Goal: Information Seeking & Learning: Learn about a topic

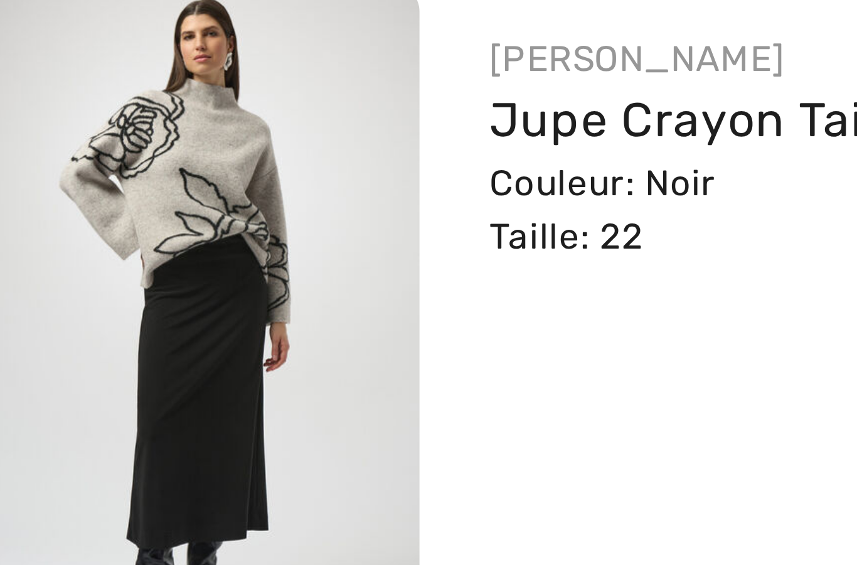
click at [46, 164] on img at bounding box center [55, 235] width 95 height 142
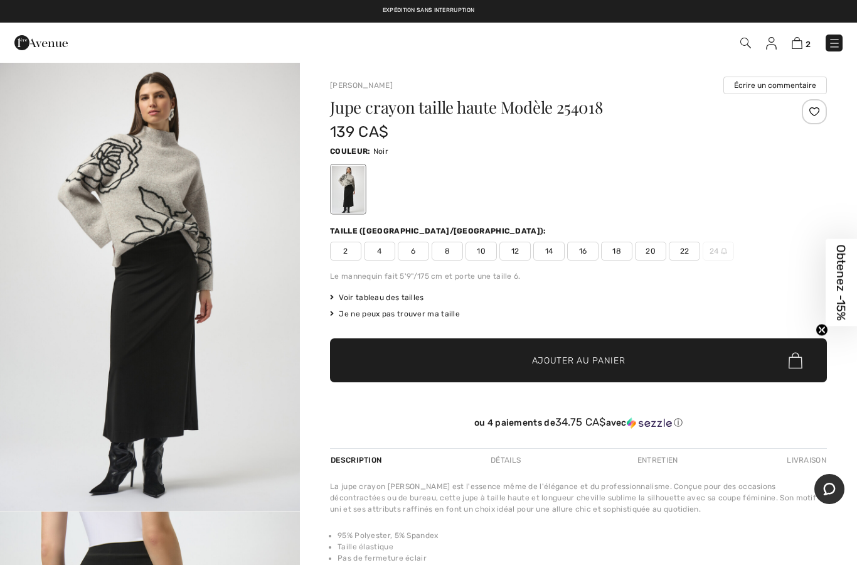
click at [229, 427] on img "1 / 4" at bounding box center [150, 285] width 300 height 449
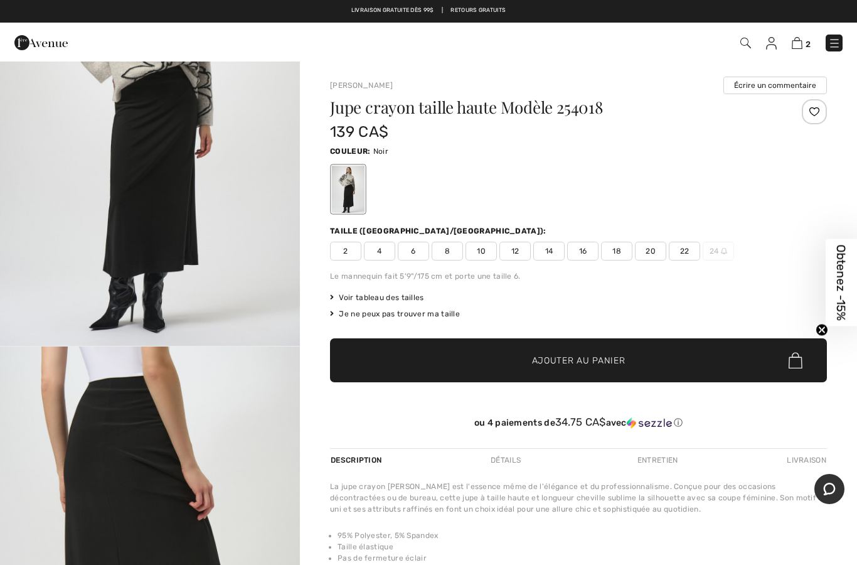
scroll to position [159, 0]
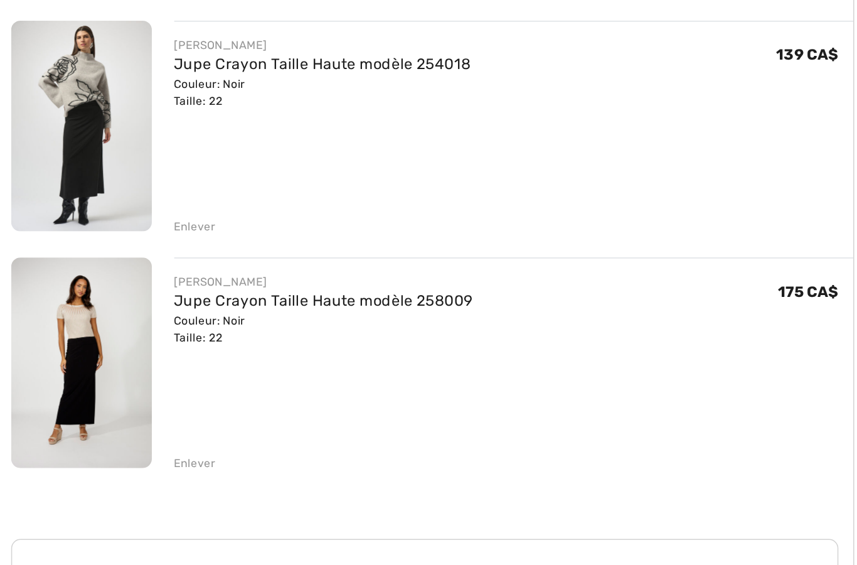
scroll to position [9, 0]
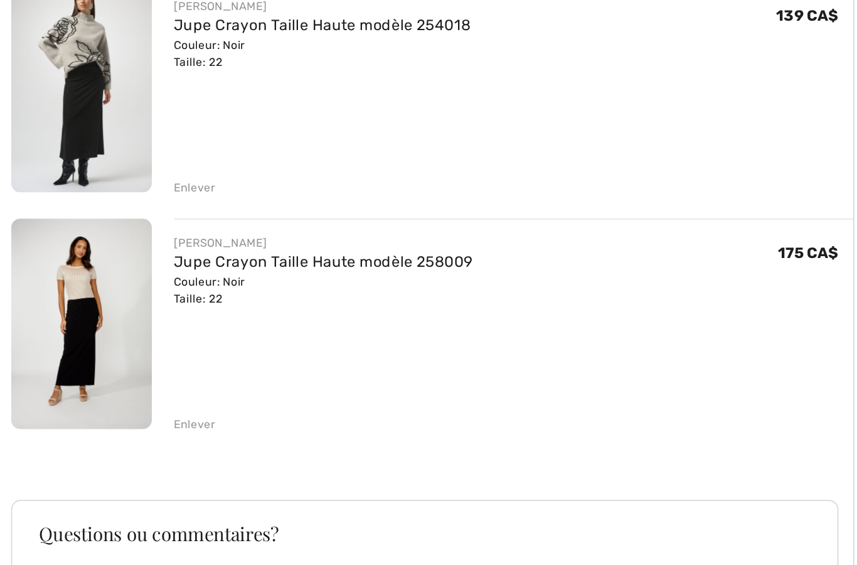
click at [65, 314] on img at bounding box center [55, 385] width 95 height 142
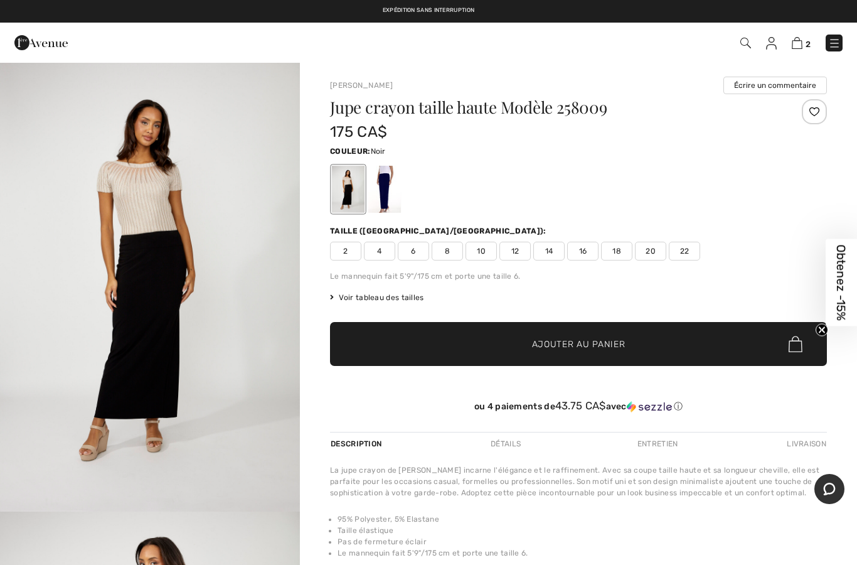
click at [395, 296] on span "Voir tableau des tailles" at bounding box center [377, 297] width 94 height 11
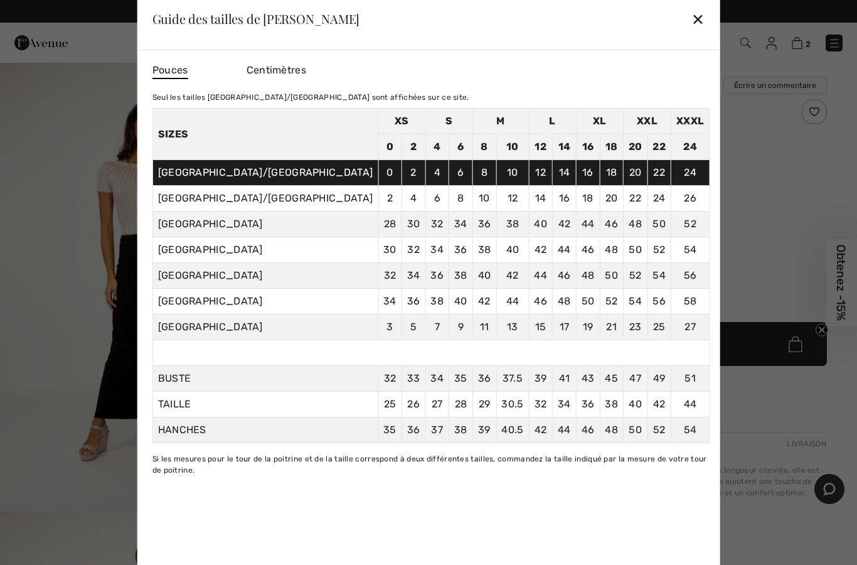
click at [620, 25] on div "Guide des tailles de Frank Lyman ✕" at bounding box center [428, 18] width 583 height 63
click at [691, 16] on div "✕" at bounding box center [697, 19] width 13 height 26
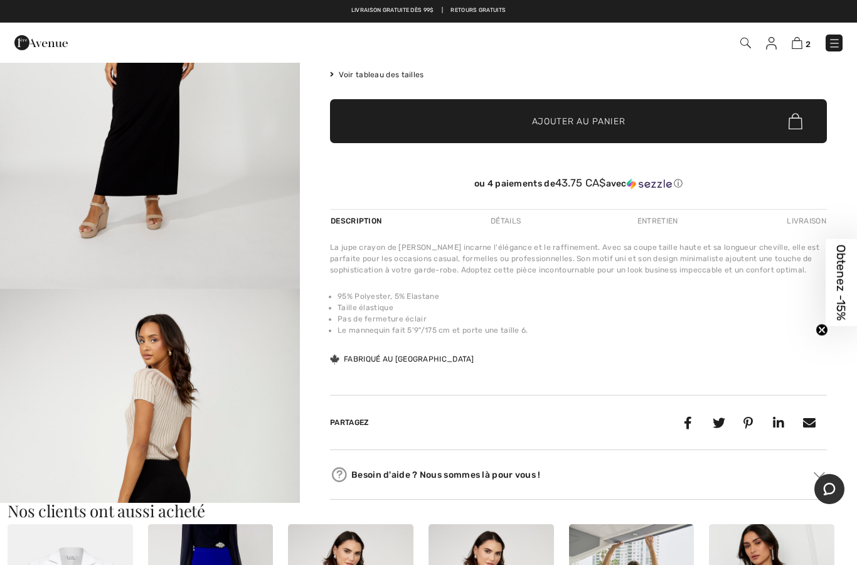
scroll to position [235, 0]
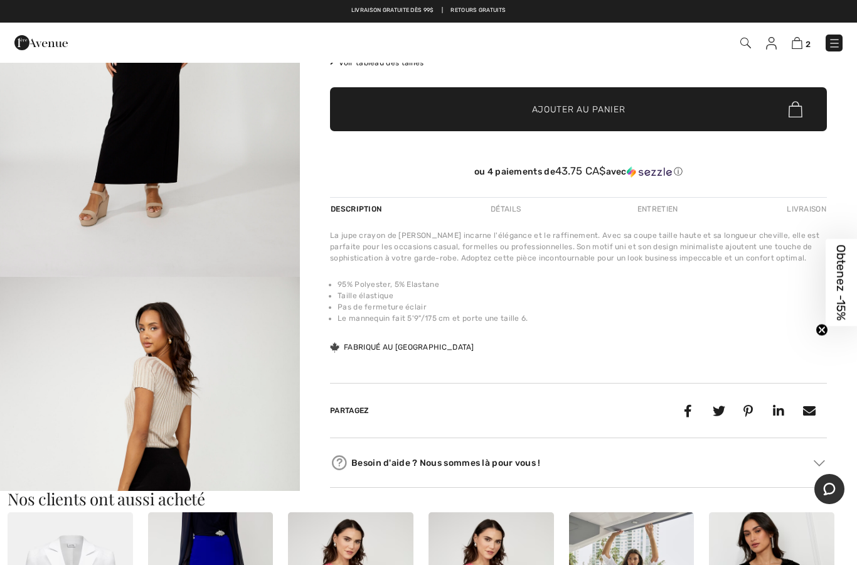
click at [583, 203] on div "Description Détails Entretien Livraison" at bounding box center [578, 208] width 497 height 23
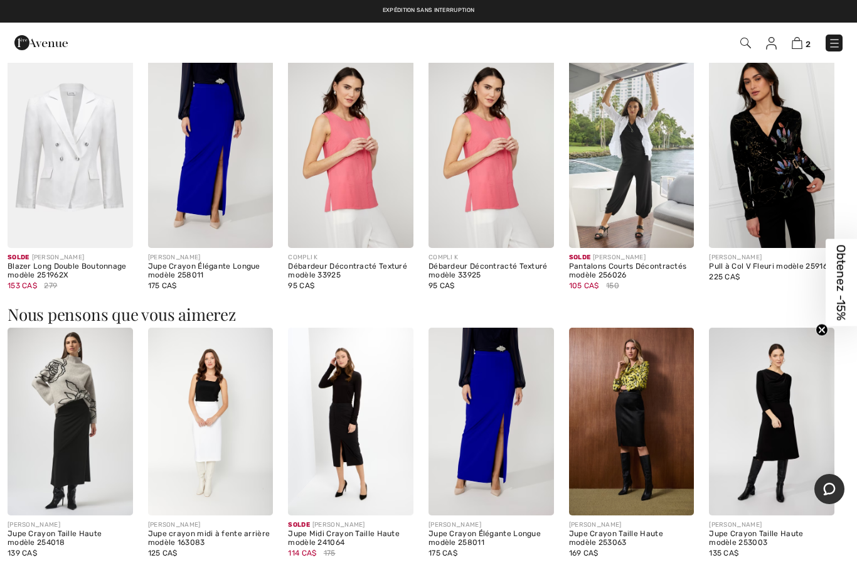
scroll to position [706, 0]
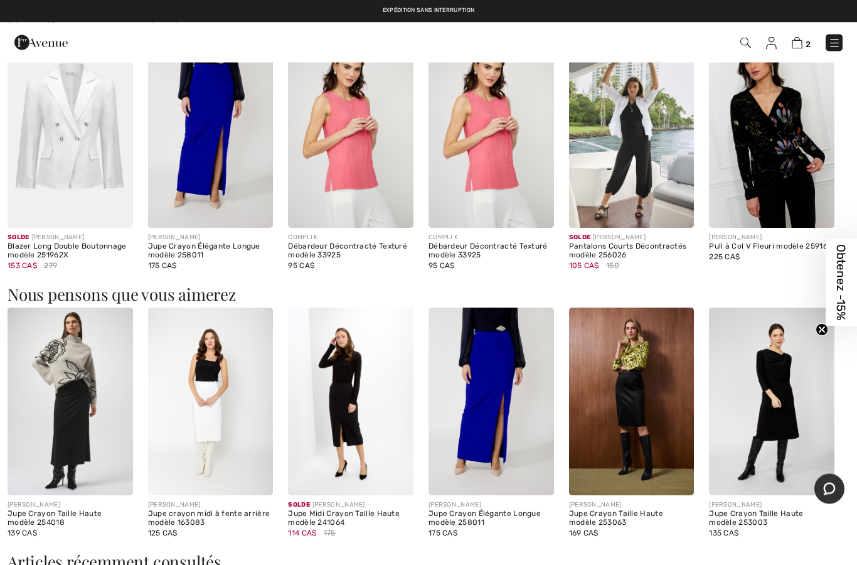
click at [75, 428] on img at bounding box center [70, 402] width 125 height 188
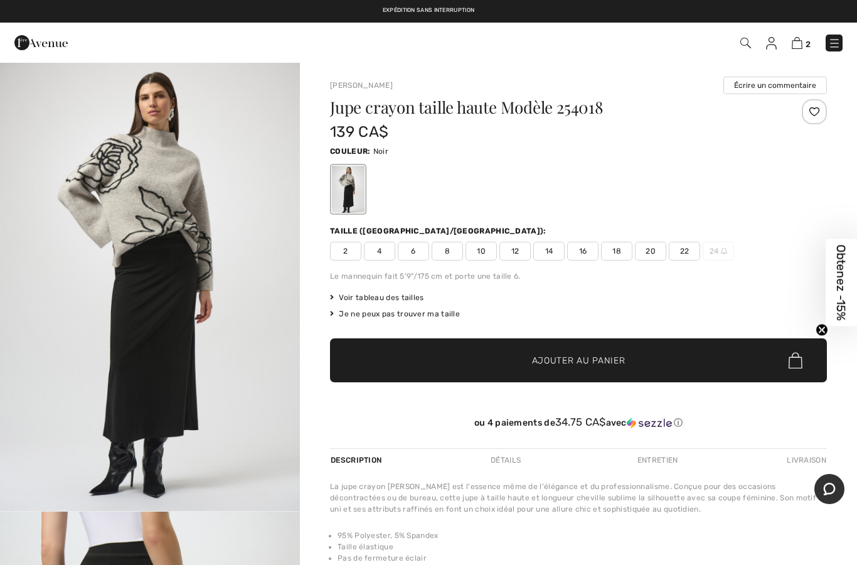
click at [408, 295] on span "Voir tableau des tailles" at bounding box center [377, 297] width 94 height 11
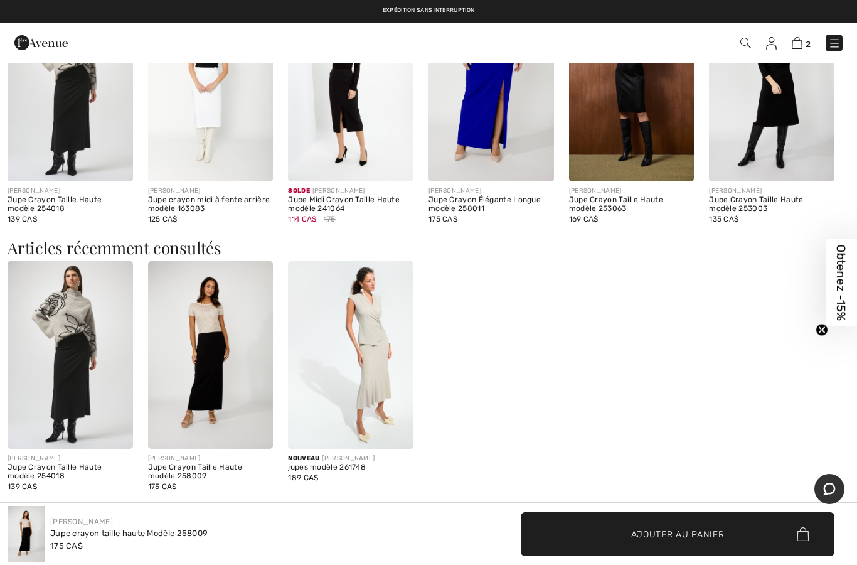
scroll to position [1018, 0]
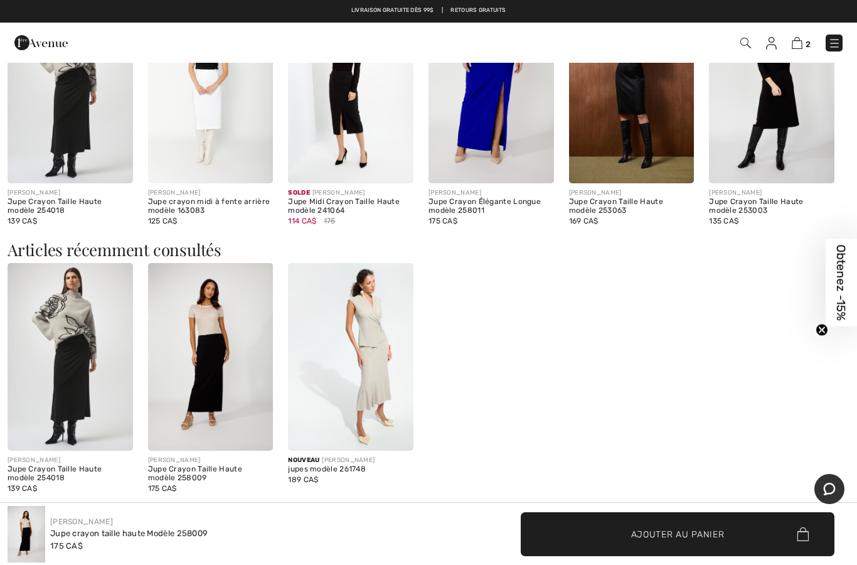
click at [544, 422] on div "JOSEPH RIBKOFF Jupe Crayon Taille Haute modèle 254018 139 CA$ FRANK LYMAN Jupe …" at bounding box center [429, 386] width 842 height 246
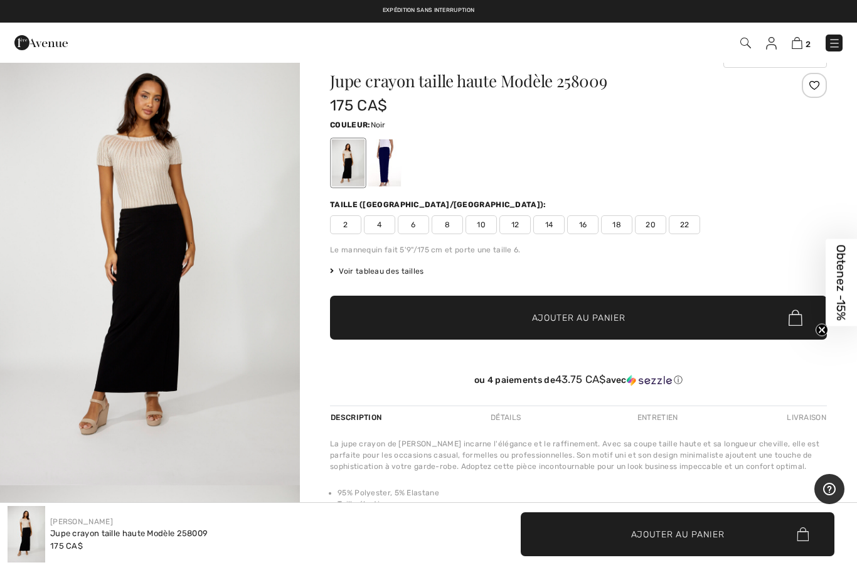
scroll to position [0, 0]
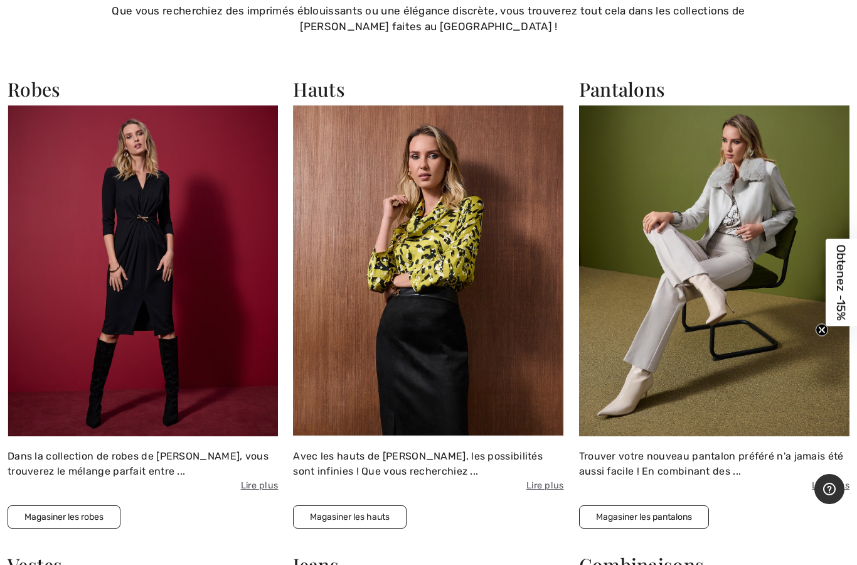
scroll to position [994, 0]
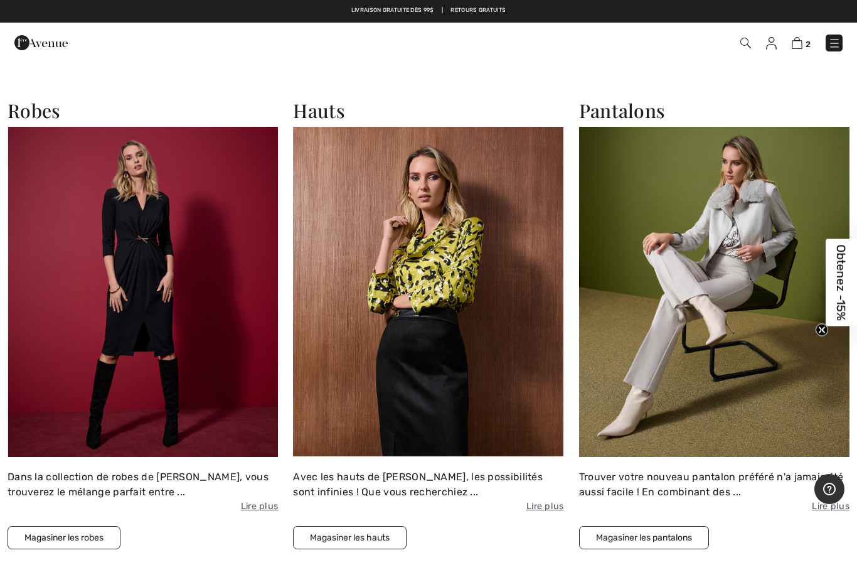
click at [328, 110] on h2 "Hauts" at bounding box center [428, 110] width 270 height 23
click at [373, 533] on button "Magasiner les hauts" at bounding box center [350, 537] width 114 height 23
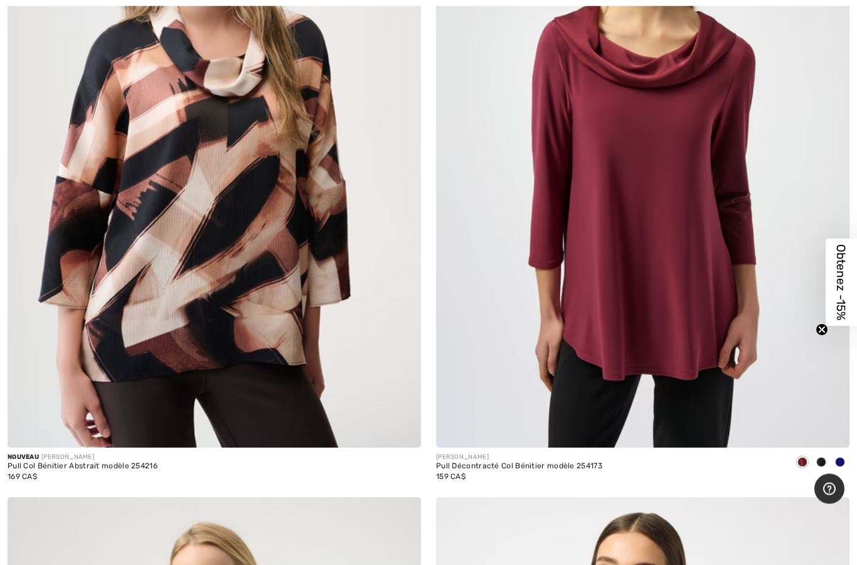
scroll to position [4484, 0]
click at [695, 316] on img at bounding box center [642, 137] width 413 height 620
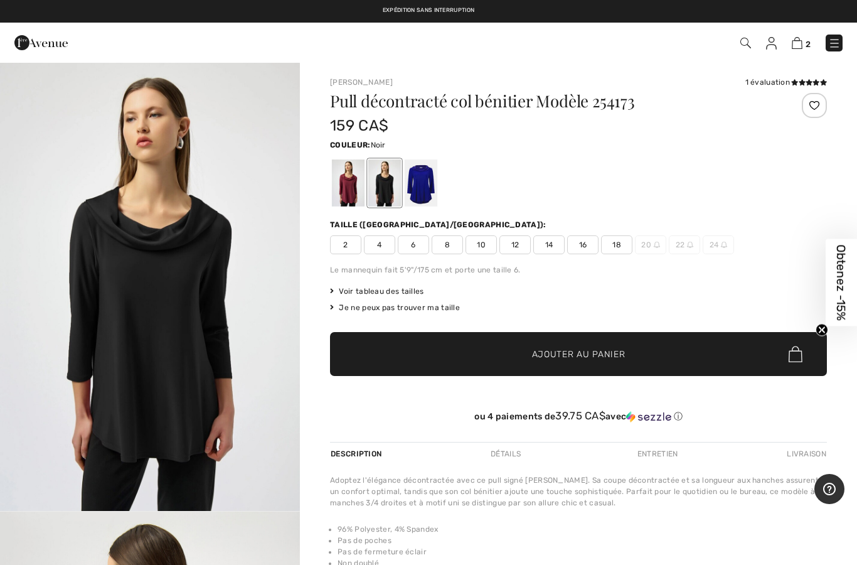
click at [383, 186] on div at bounding box center [384, 182] width 33 height 47
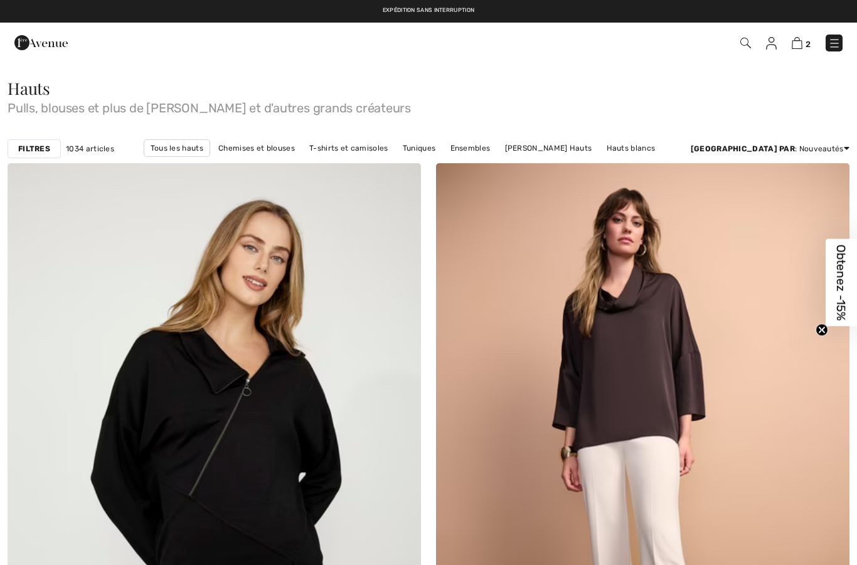
checkbox input "true"
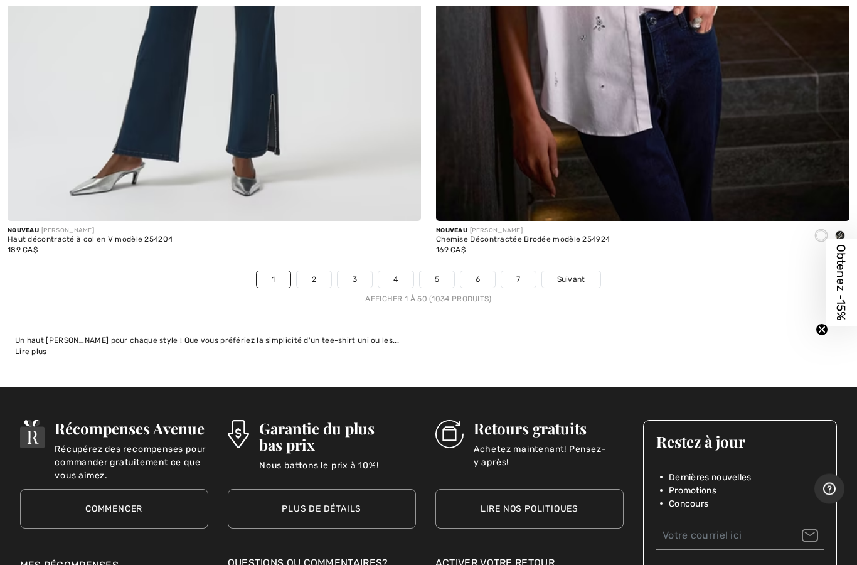
scroll to position [17223, 0]
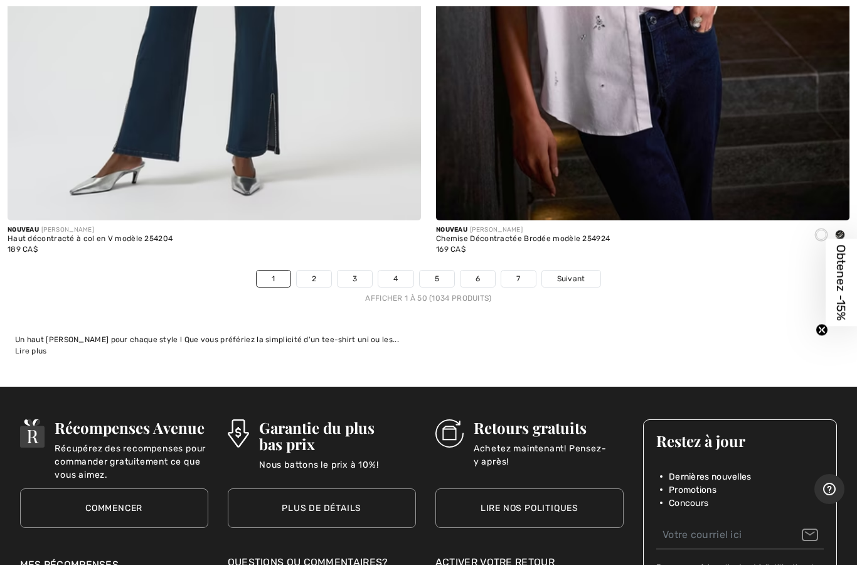
click at [565, 273] on span "Suivant" at bounding box center [571, 278] width 28 height 11
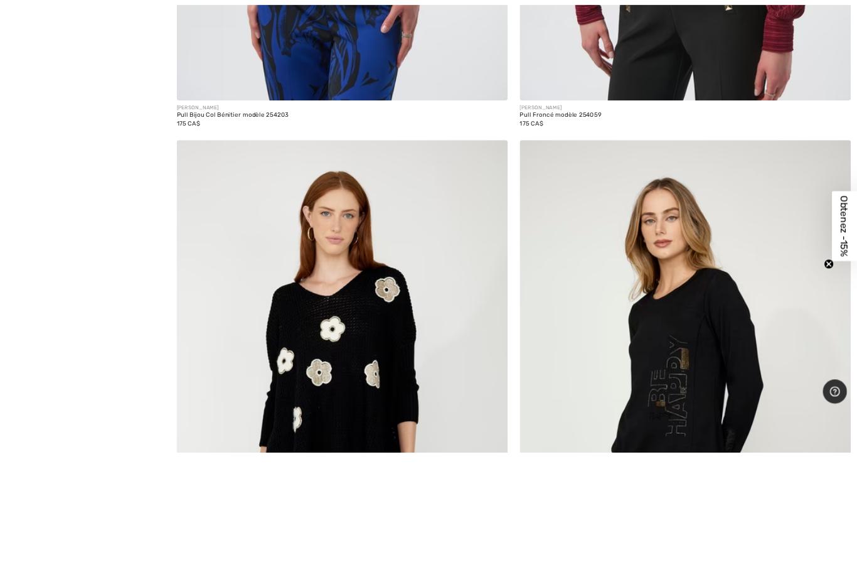
scroll to position [9155, 0]
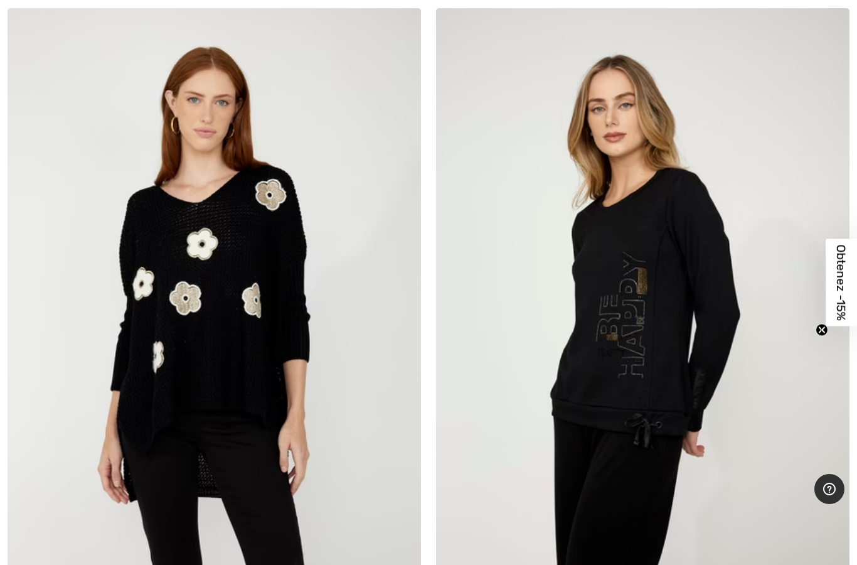
click at [676, 321] on img at bounding box center [642, 318] width 413 height 620
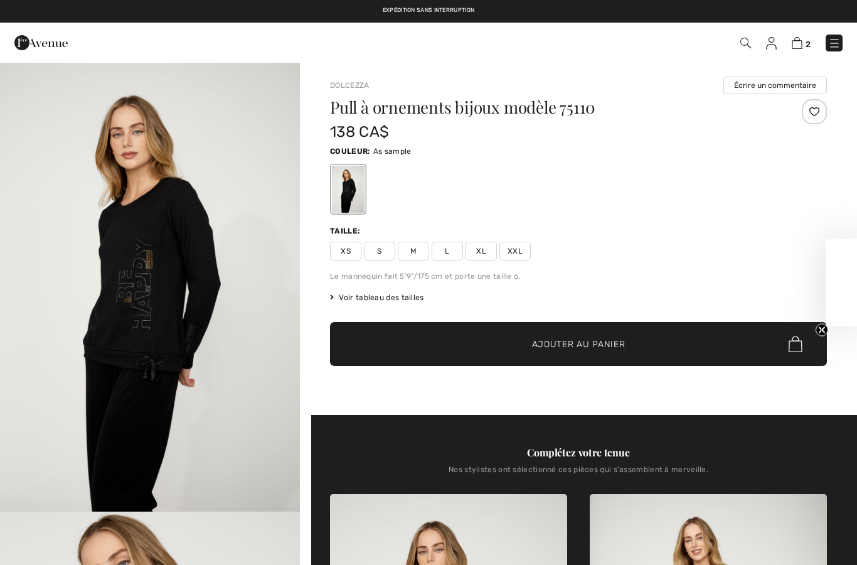
checkbox input "true"
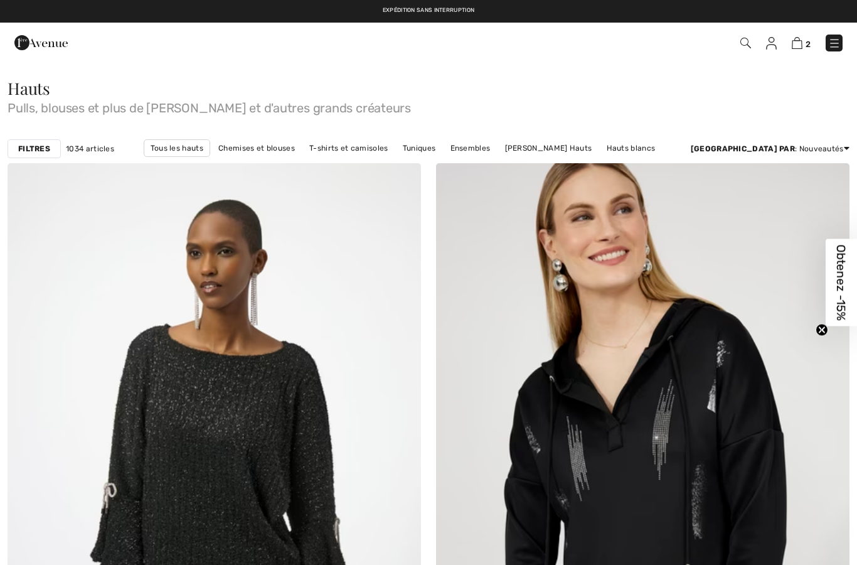
checkbox input "true"
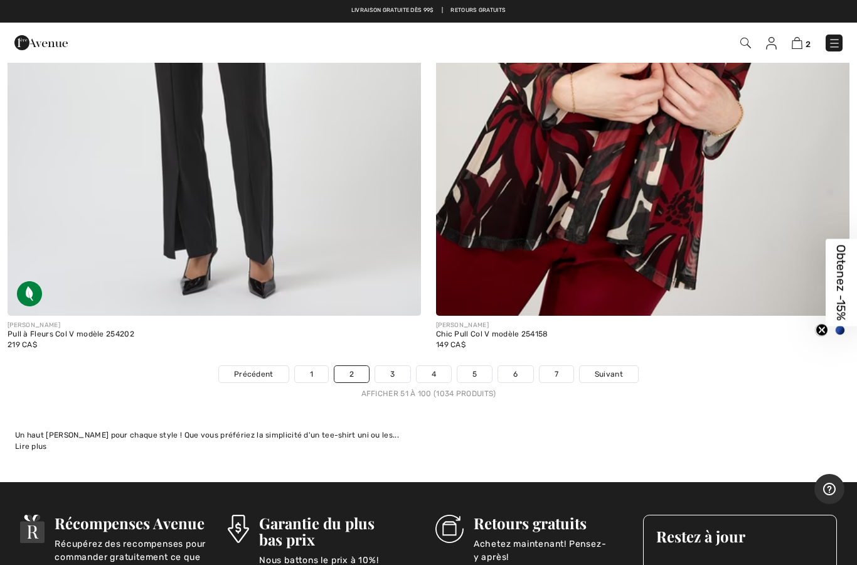
scroll to position [17124, 0]
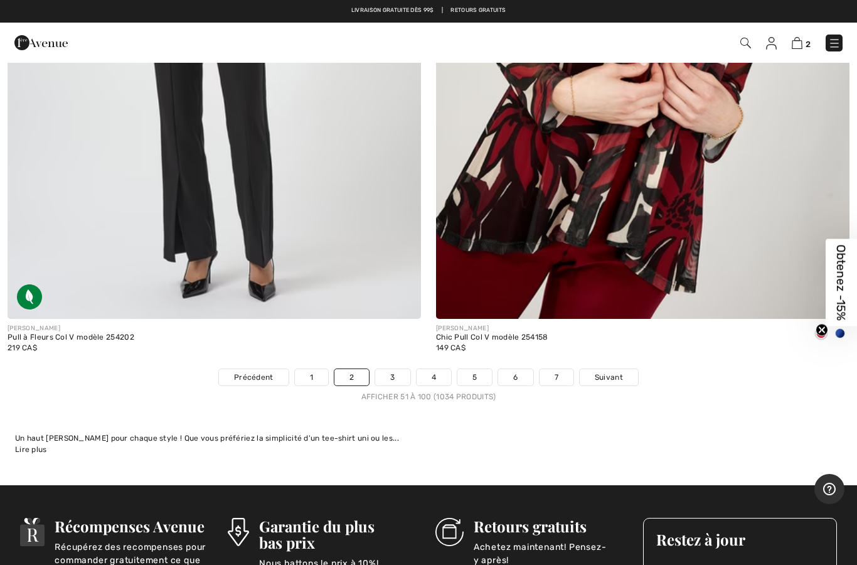
click at [611, 371] on span "Suivant" at bounding box center [609, 376] width 28 height 11
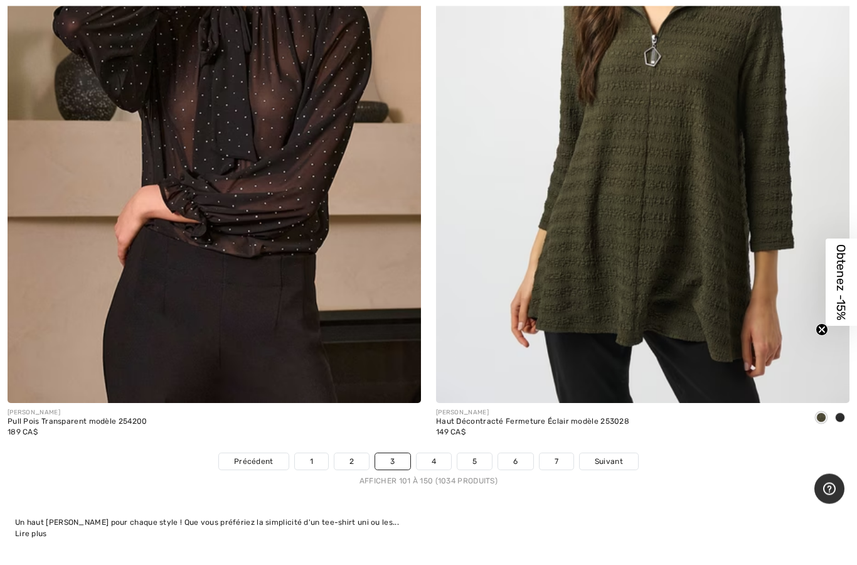
scroll to position [17040, 0]
click at [604, 455] on span "Suivant" at bounding box center [609, 460] width 28 height 11
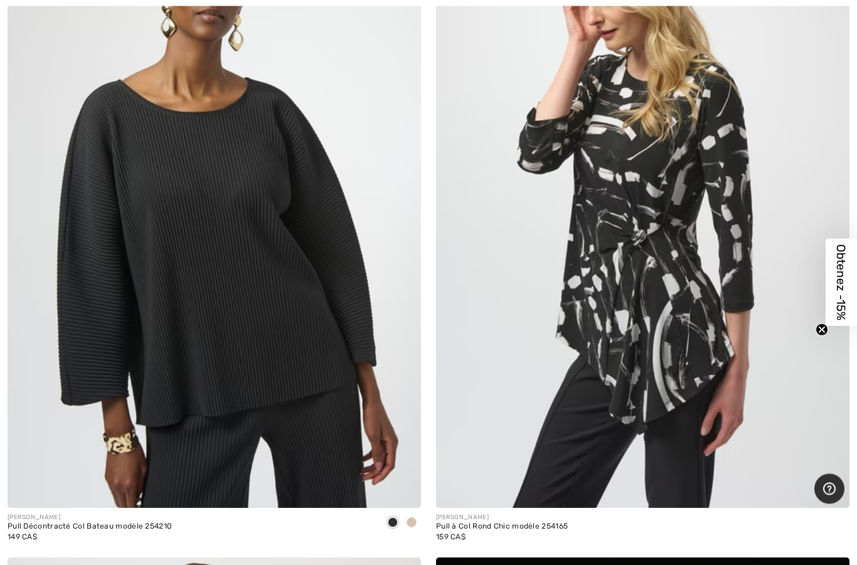
scroll to position [7102, 0]
click at [407, 483] on img at bounding box center [401, 488] width 11 height 11
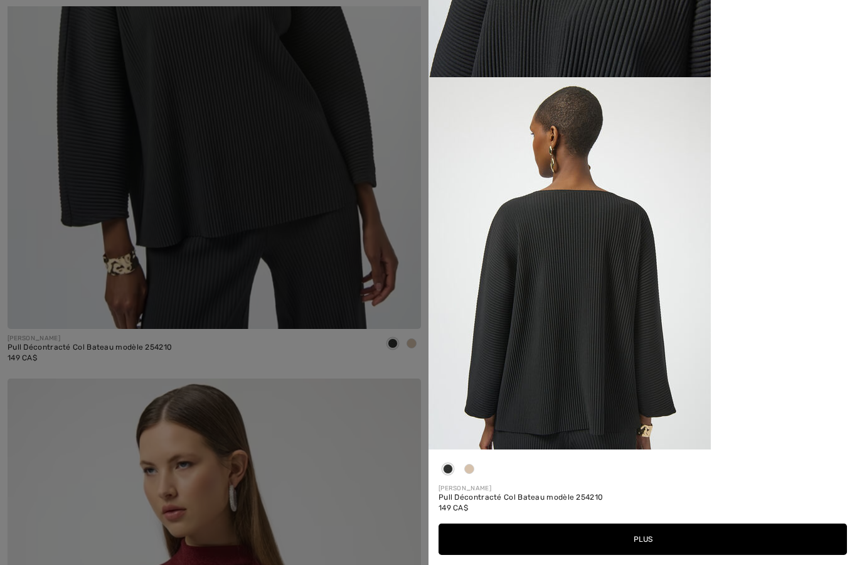
scroll to position [7273, 0]
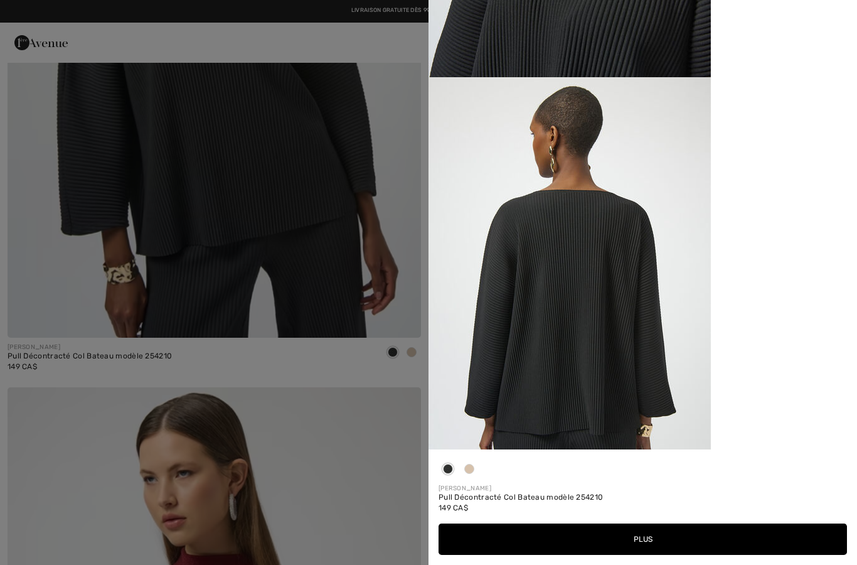
click at [644, 555] on button "Plus" at bounding box center [643, 538] width 408 height 31
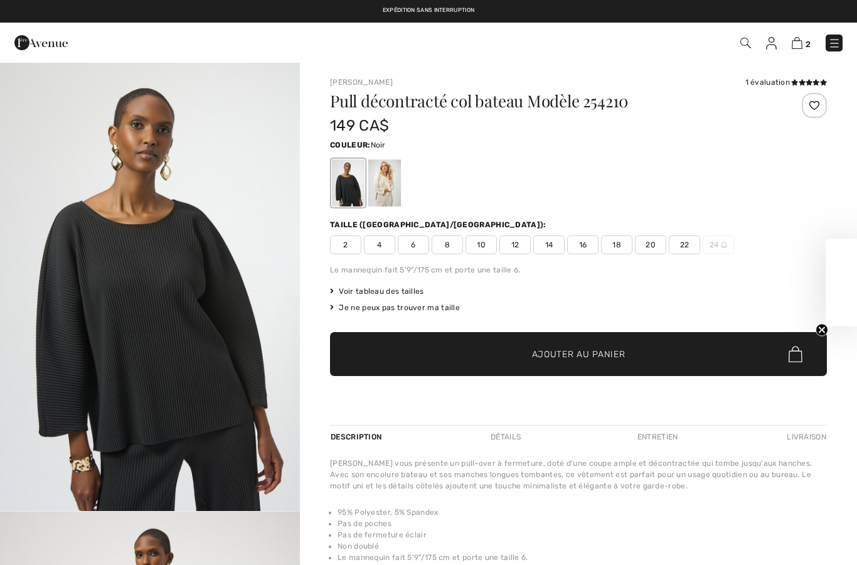
checkbox input "true"
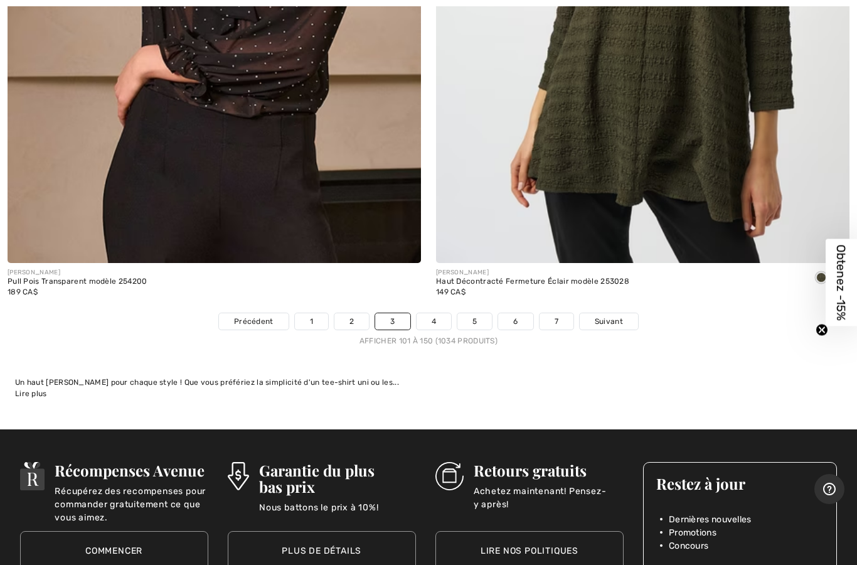
scroll to position [17169, 0]
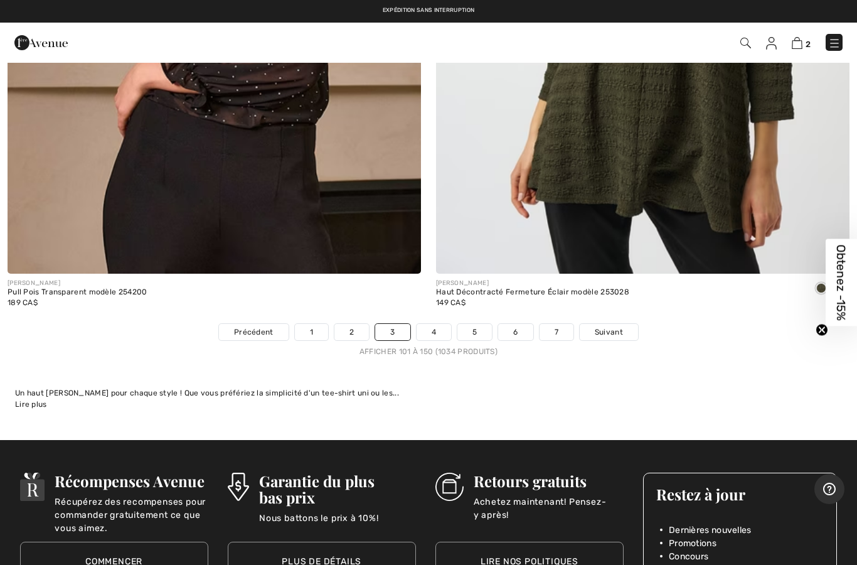
click at [683, 329] on nav "Précédent 1 2 3 4 5 6 7 Suivant Afficher 101 à 150 (1034 produits)" at bounding box center [428, 340] width 857 height 34
click at [475, 324] on link "5" at bounding box center [474, 332] width 35 height 16
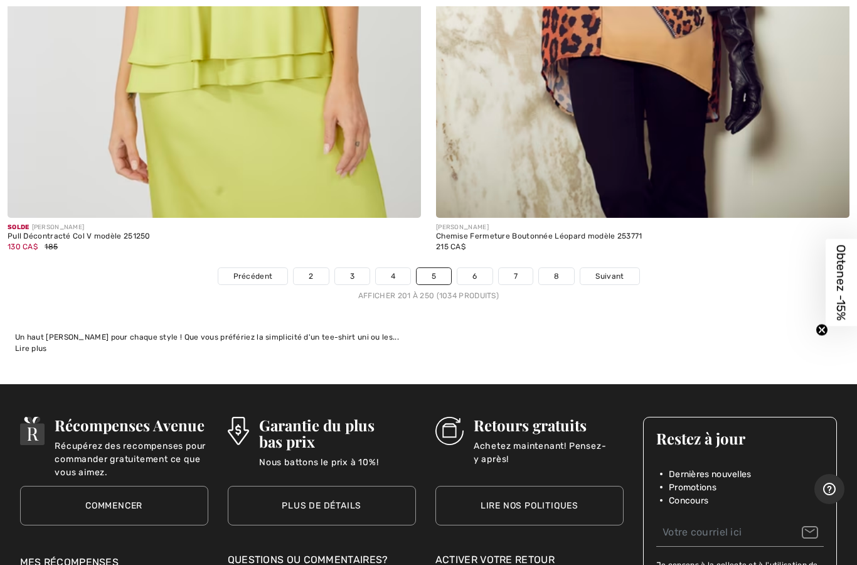
scroll to position [17213, 0]
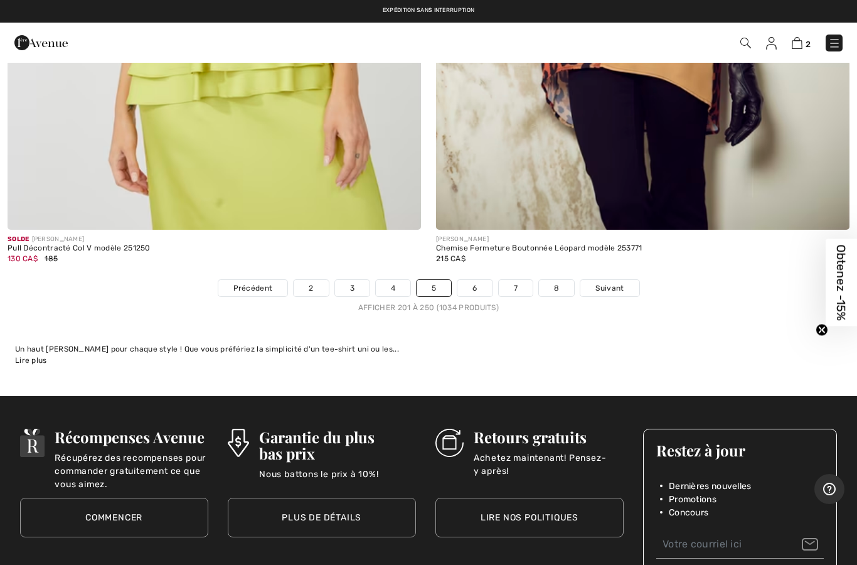
click at [613, 282] on span "Suivant" at bounding box center [609, 287] width 28 height 11
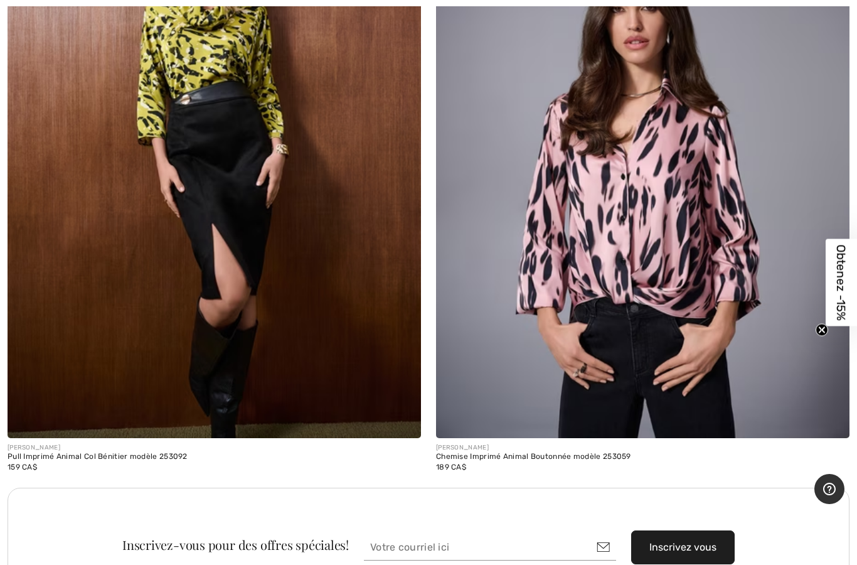
scroll to position [7837, 0]
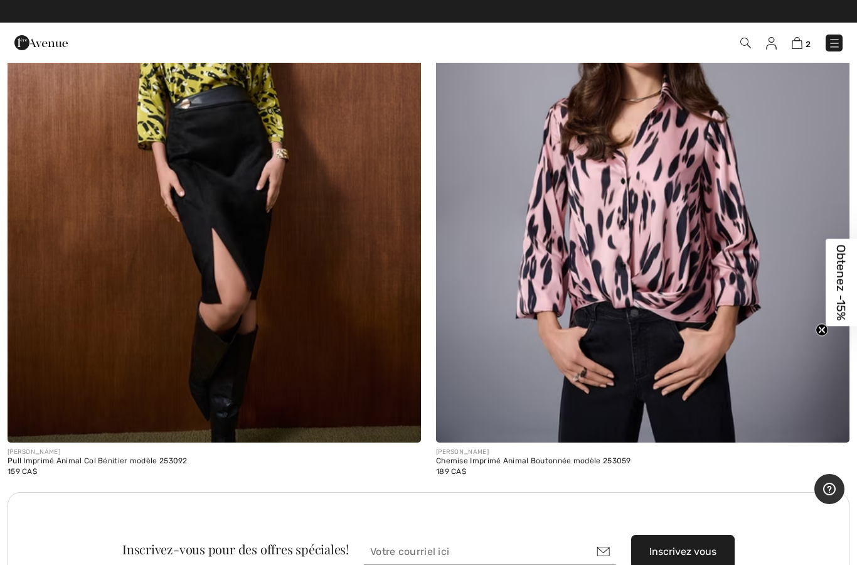
click at [678, 297] on img at bounding box center [642, 132] width 413 height 620
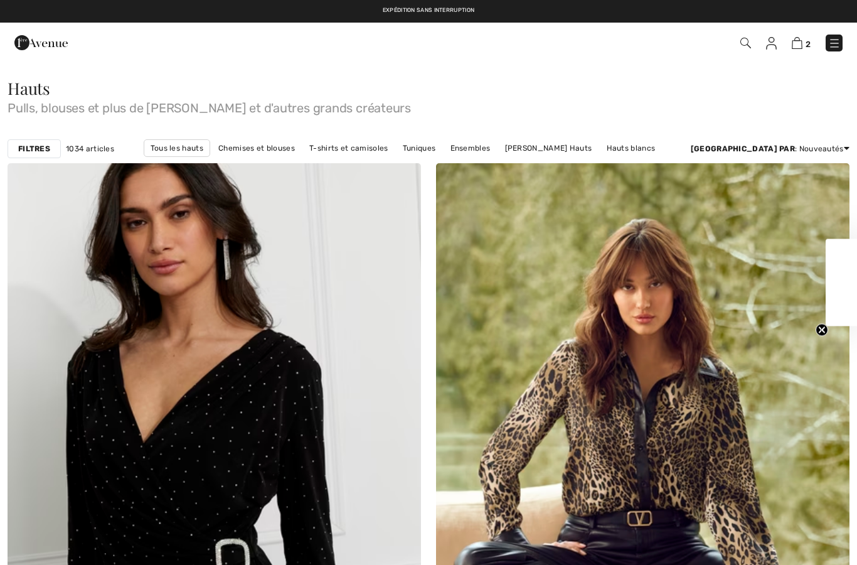
checkbox input "true"
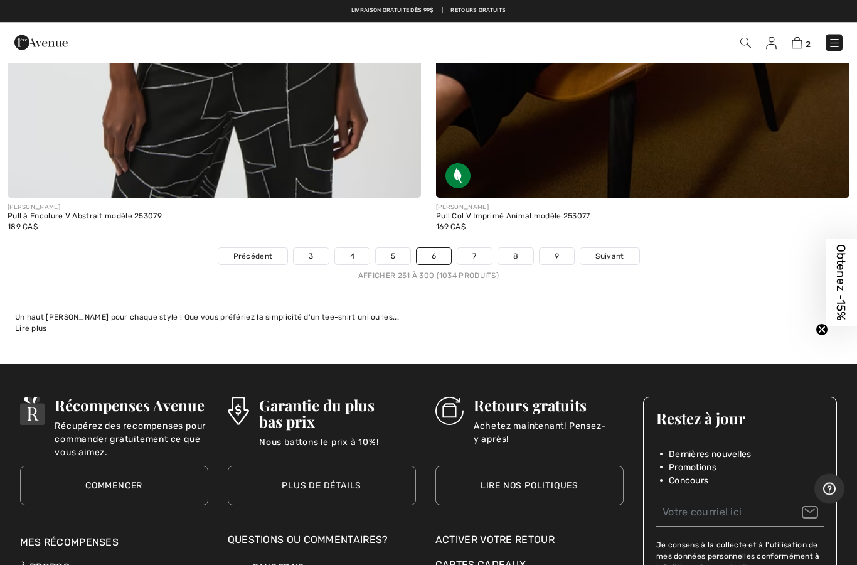
scroll to position [17245, 0]
click at [616, 250] on span "Suivant" at bounding box center [609, 255] width 28 height 11
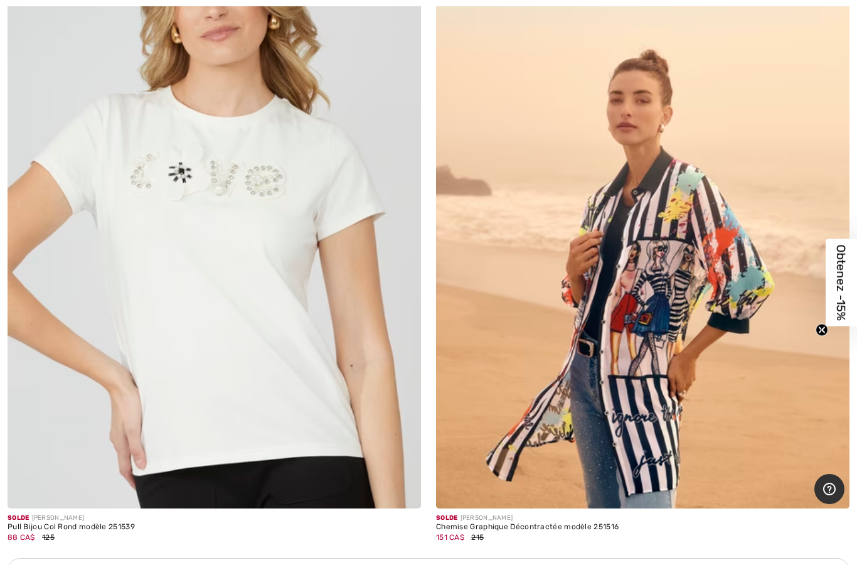
scroll to position [7784, 0]
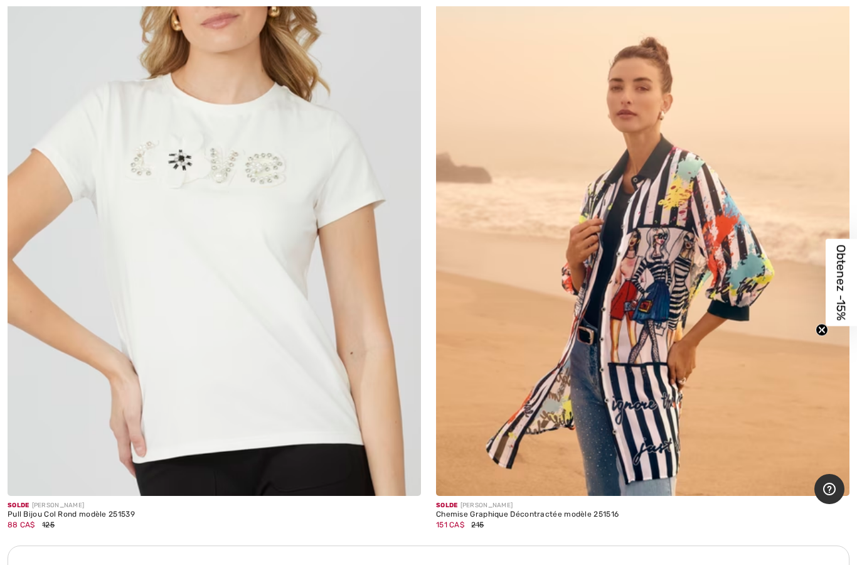
click at [618, 376] on img at bounding box center [642, 186] width 413 height 620
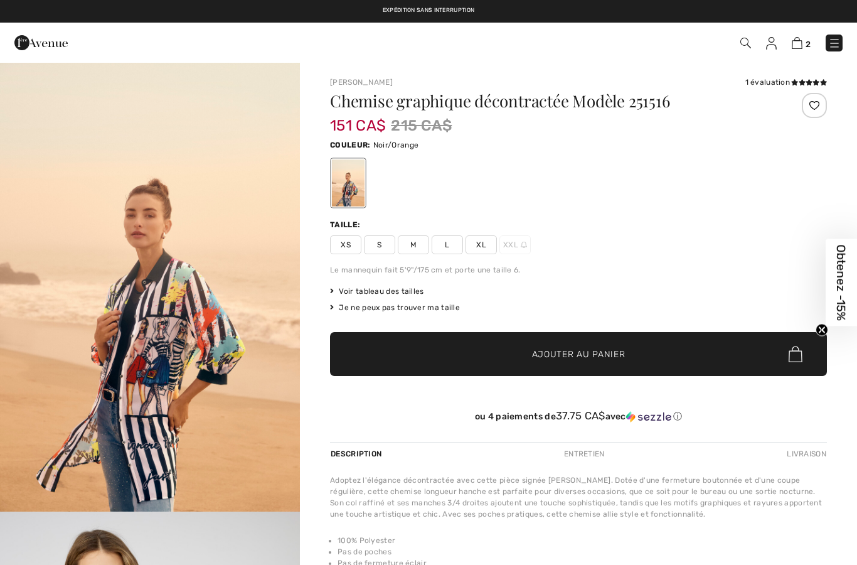
checkbox input "true"
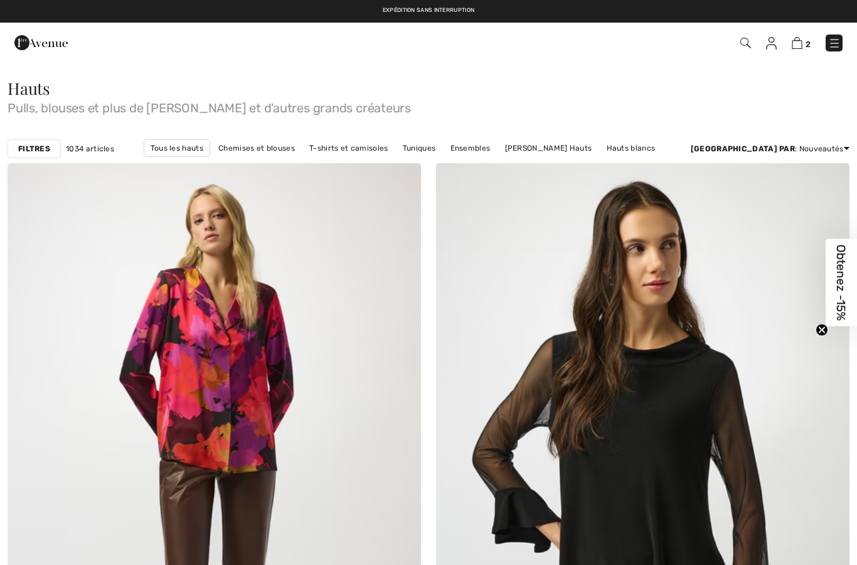
checkbox input "true"
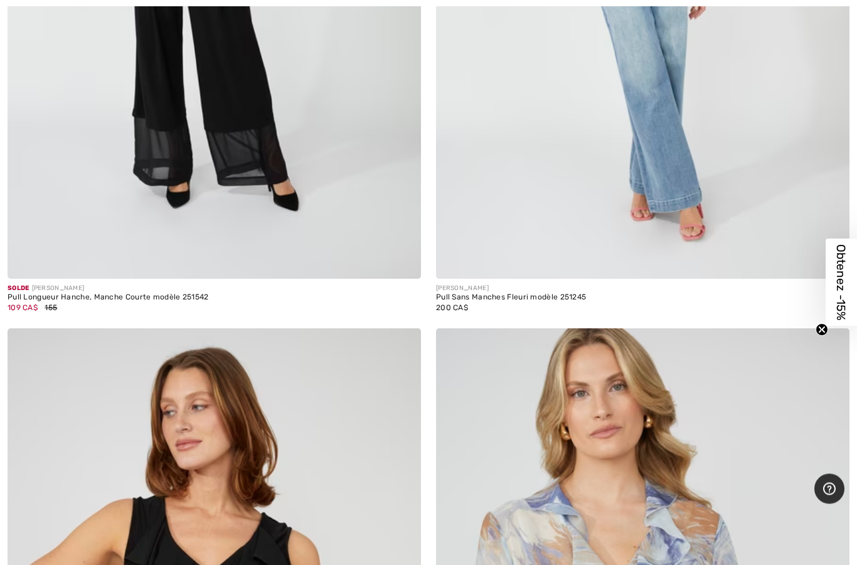
scroll to position [13655, 0]
